Goal: Find specific page/section: Find specific page/section

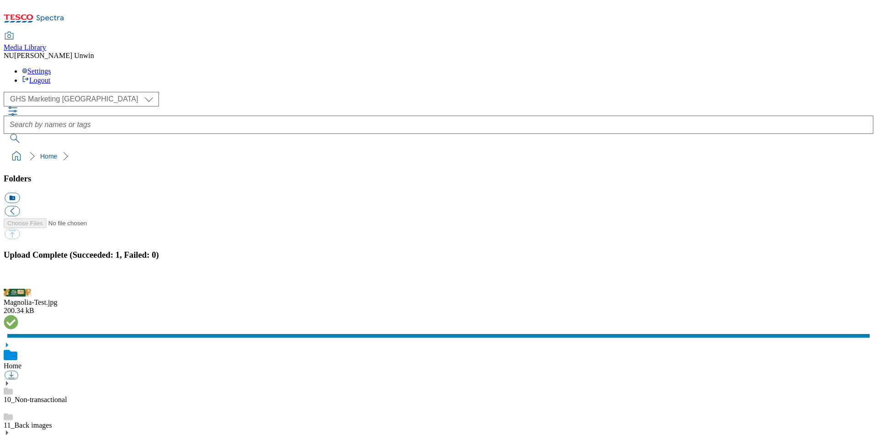
scroll to position [6, 0]
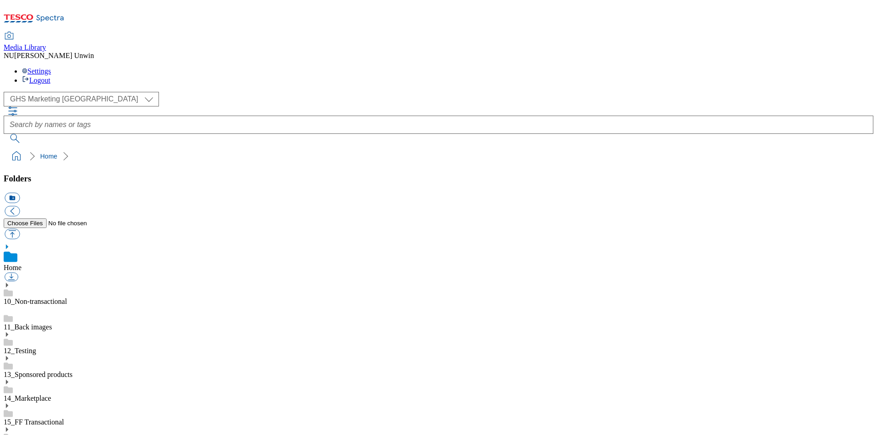
scroll to position [44, 0]
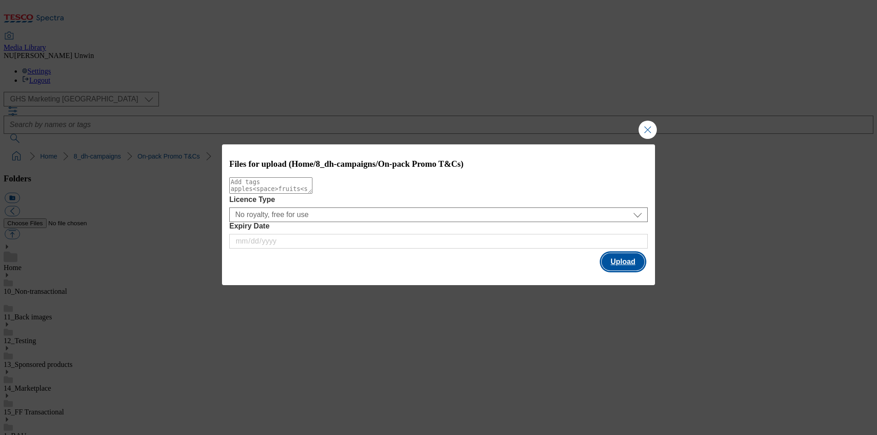
click at [619, 263] on button "Upload" at bounding box center [623, 261] width 43 height 17
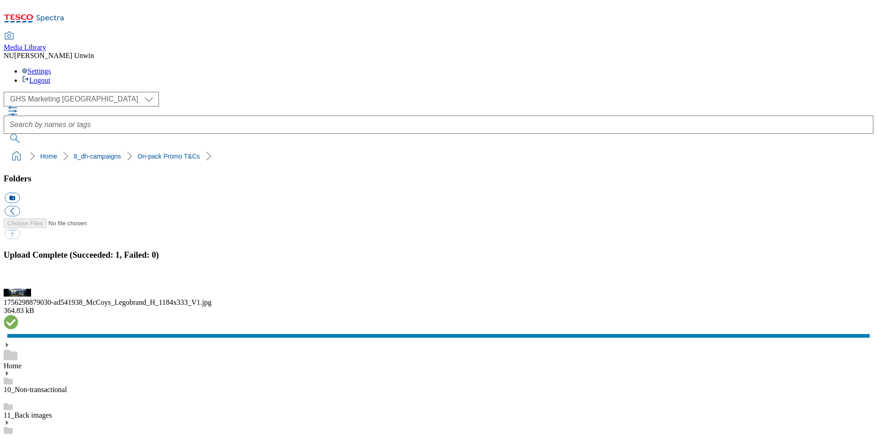
drag, startPoint x: 90, startPoint y: 317, endPoint x: 93, endPoint y: 327, distance: 9.5
